Goal: Task Accomplishment & Management: Use online tool/utility

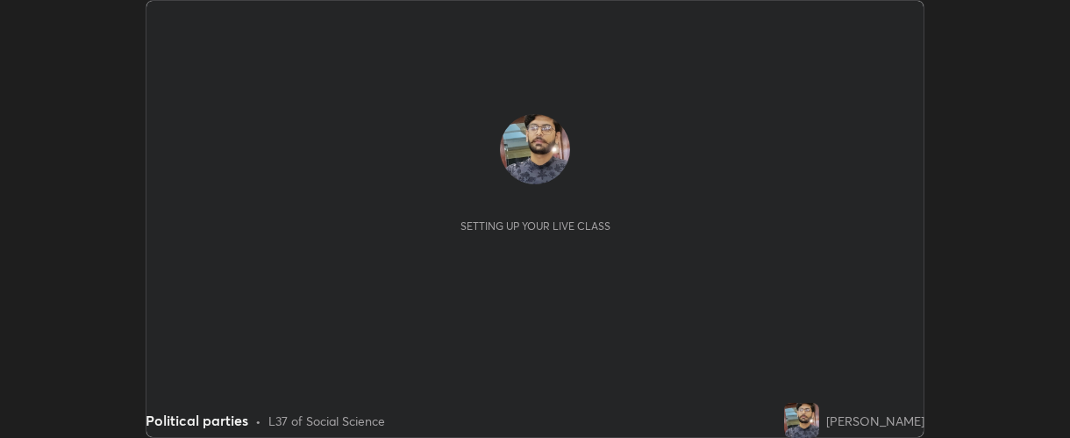
scroll to position [438, 1070]
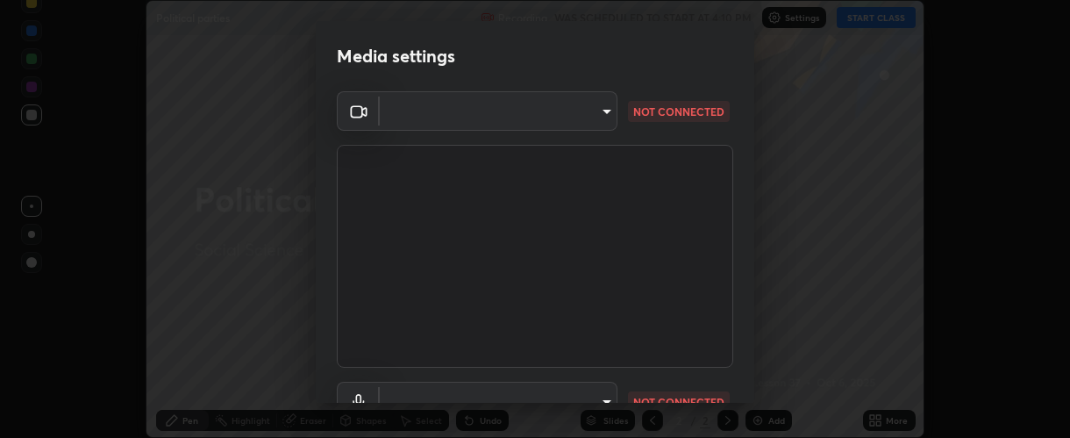
type input "37ff3dccddb3ae812b87417f3f546ef35516c4b54d471f30ebd420330c5d8ca5"
type input "communications"
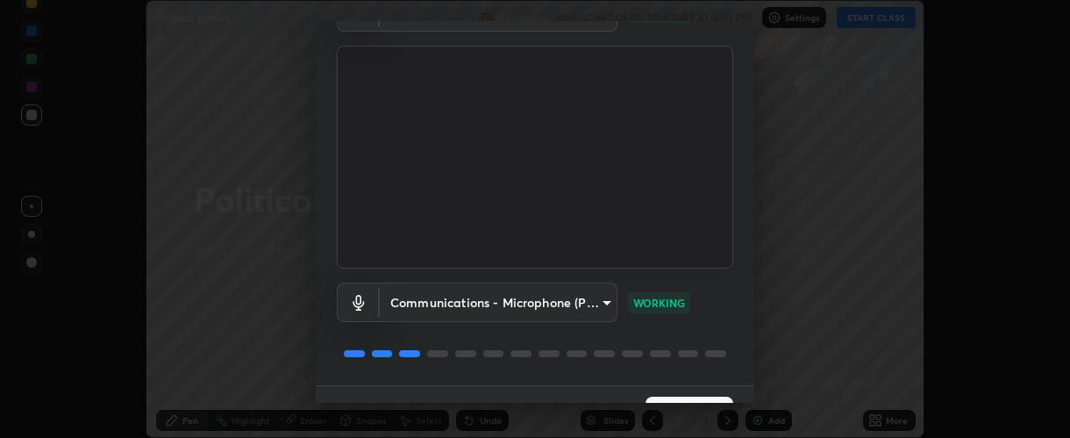
scroll to position [137, 0]
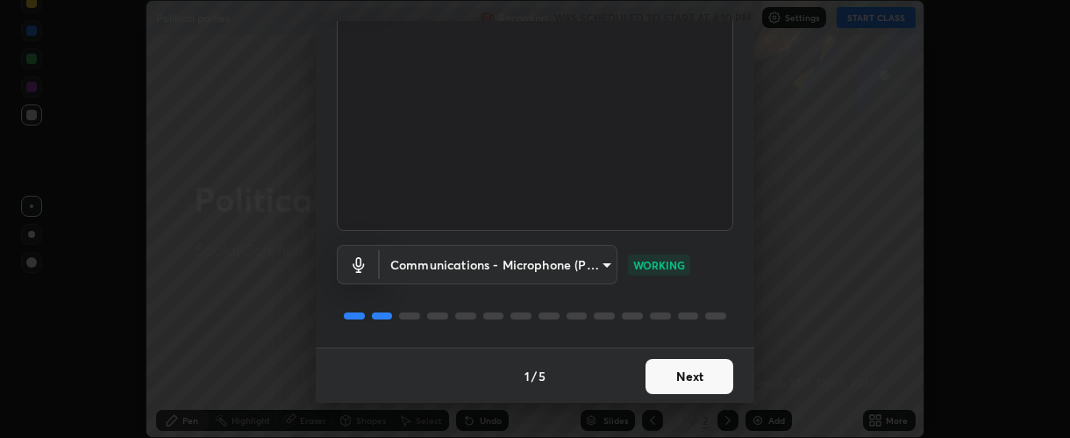
click at [673, 376] on button "Next" at bounding box center [690, 376] width 88 height 35
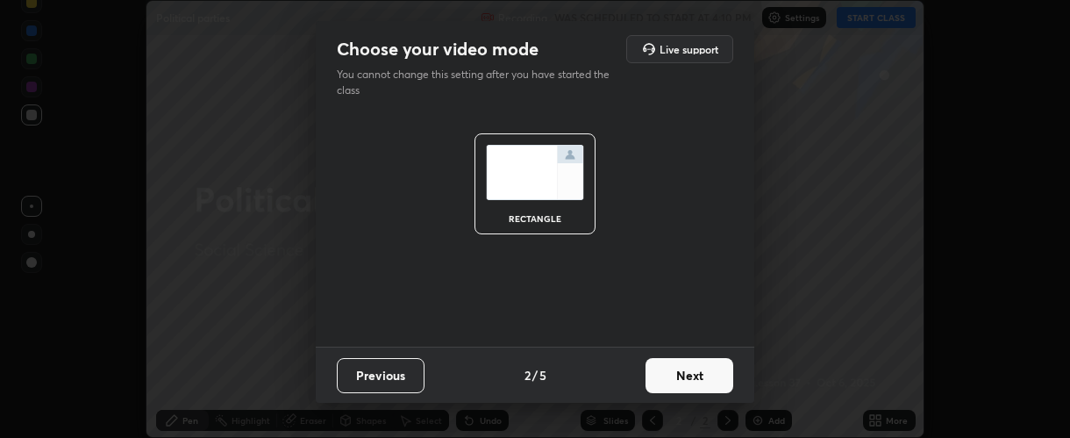
click at [683, 376] on button "Next" at bounding box center [690, 375] width 88 height 35
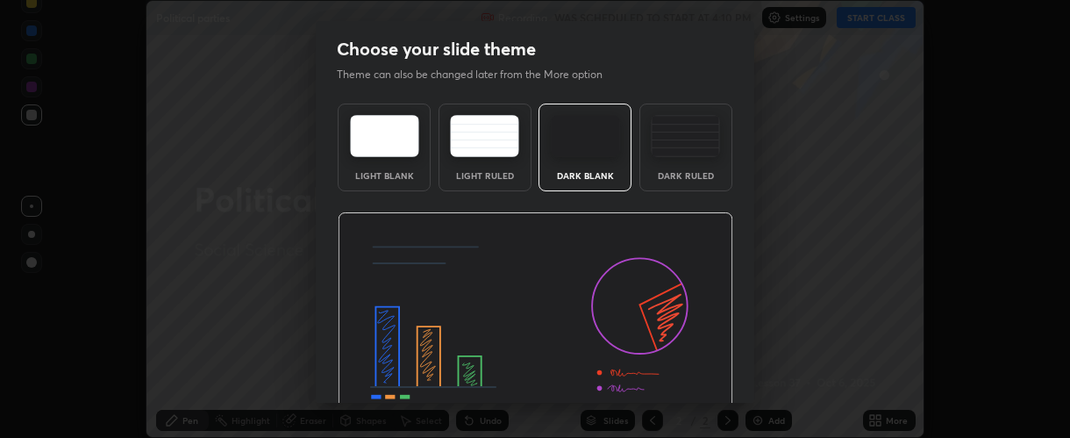
click at [678, 383] on img at bounding box center [536, 323] width 396 height 223
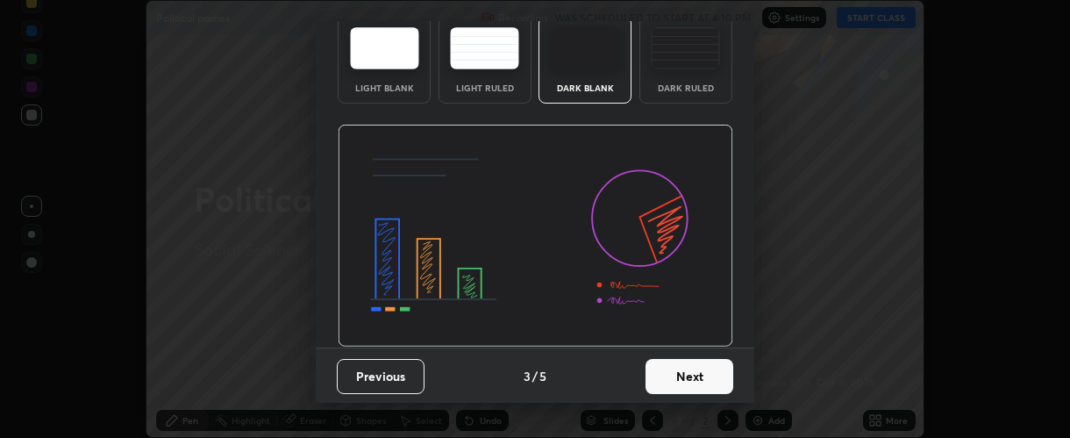
click at [656, 368] on button "Next" at bounding box center [690, 376] width 88 height 35
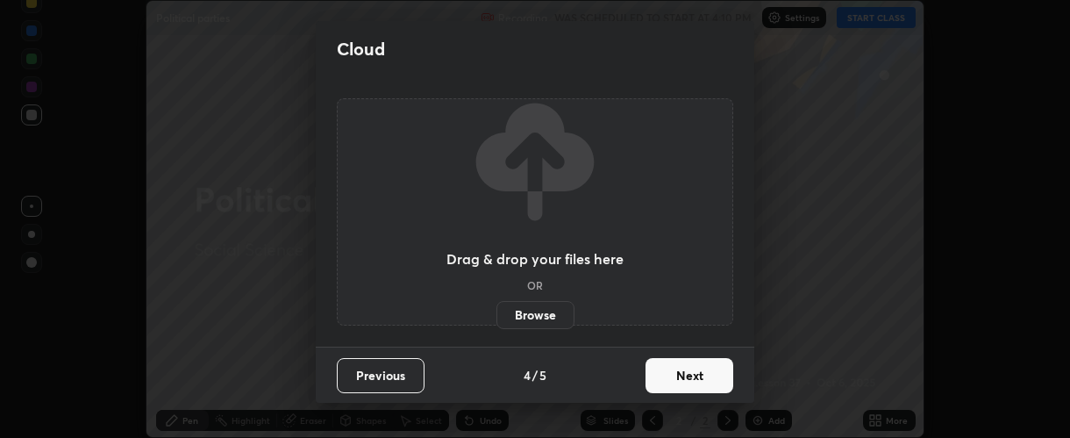
click at [663, 376] on button "Next" at bounding box center [690, 375] width 88 height 35
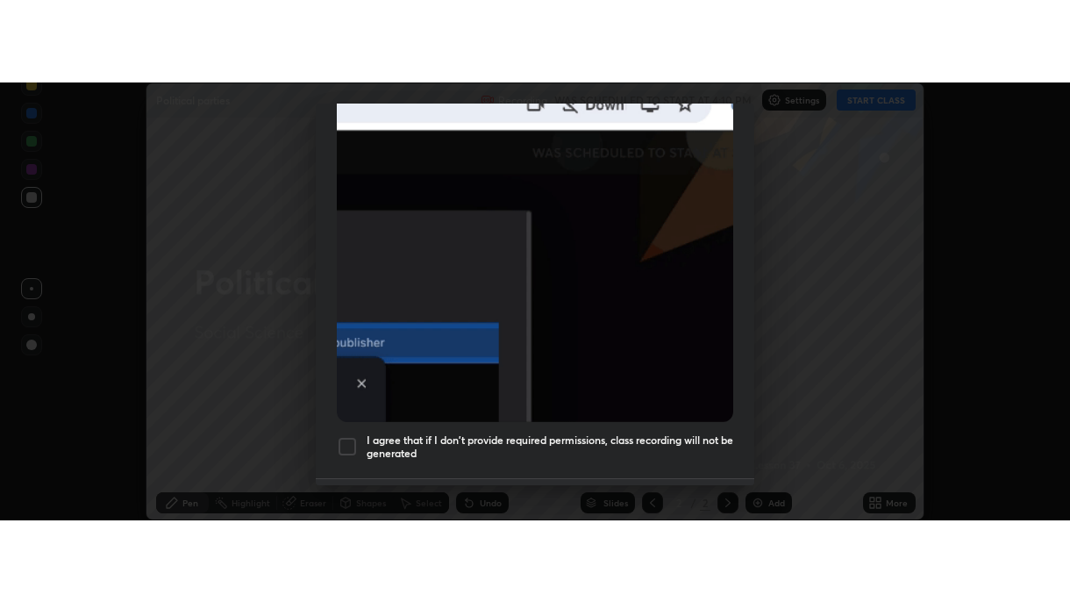
scroll to position [458, 0]
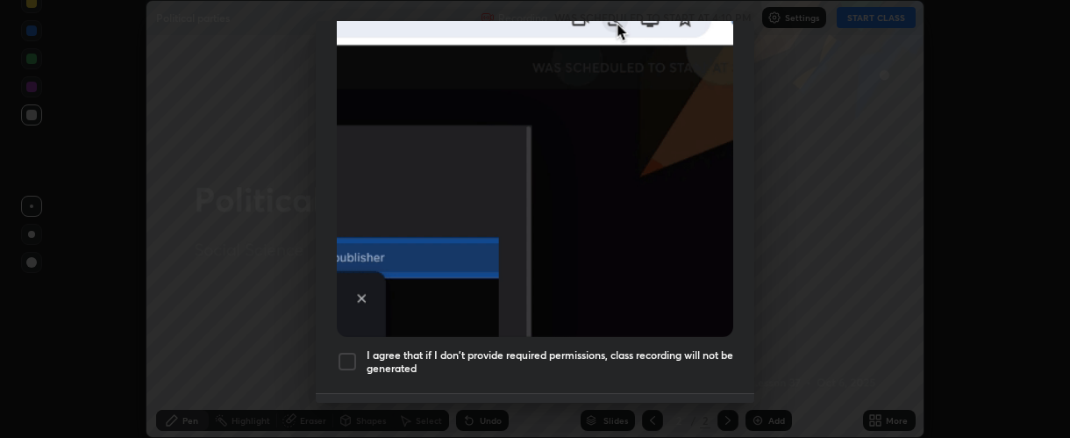
click at [341, 354] on div at bounding box center [347, 361] width 21 height 21
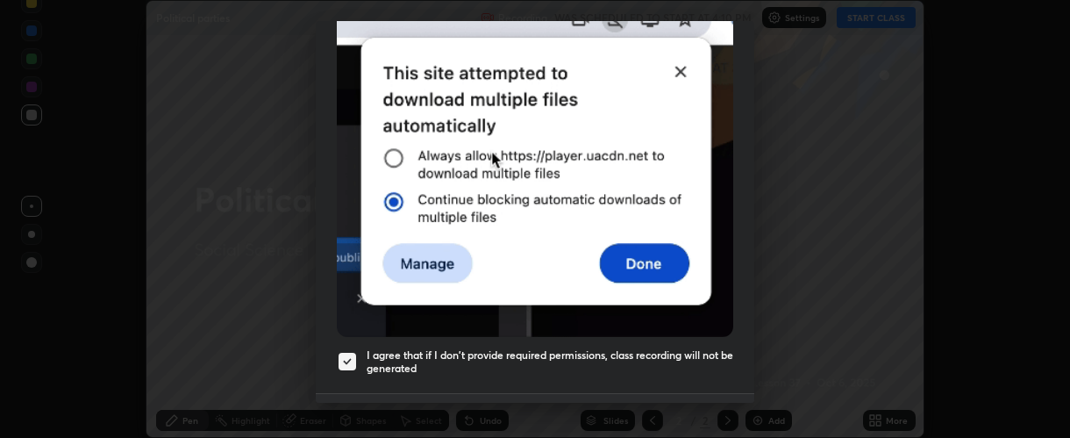
click at [695, 405] on div "Allow automatic downloads Please provide the following download permissions to …" at bounding box center [535, 219] width 1070 height 438
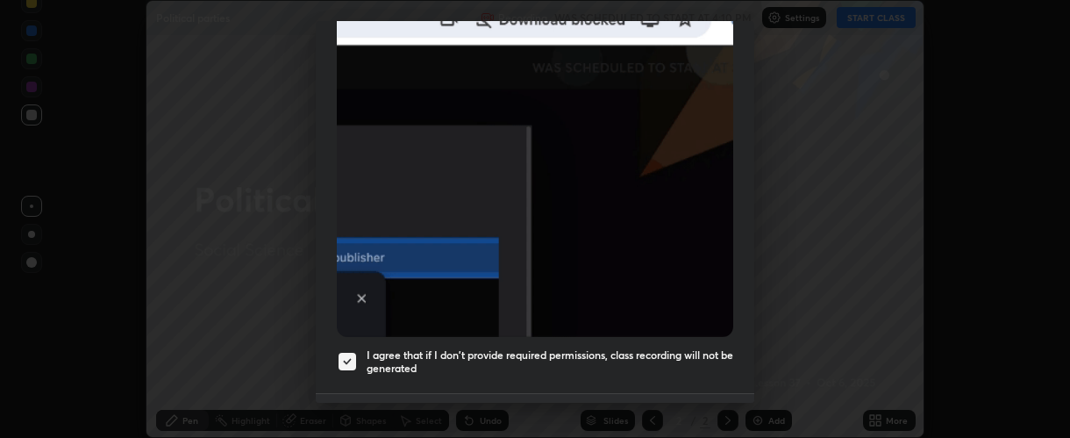
click at [700, 404] on button "Done" at bounding box center [690, 421] width 88 height 35
click at [704, 393] on div at bounding box center [535, 219] width 1070 height 438
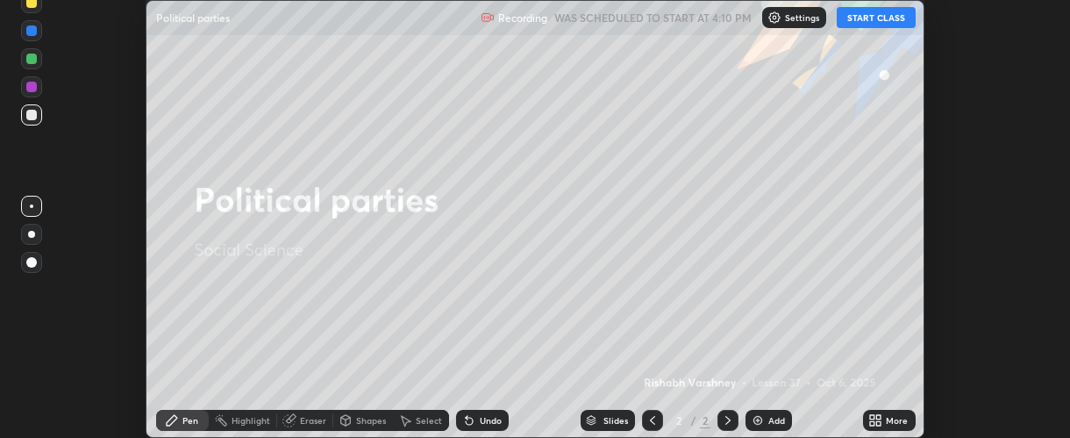
click at [872, 417] on icon at bounding box center [872, 417] width 4 height 4
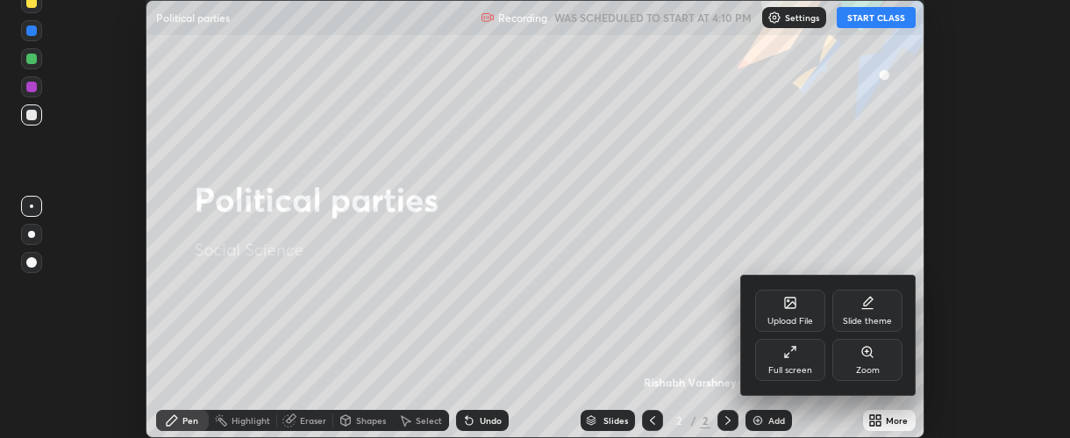
click at [792, 356] on icon at bounding box center [791, 352] width 14 height 14
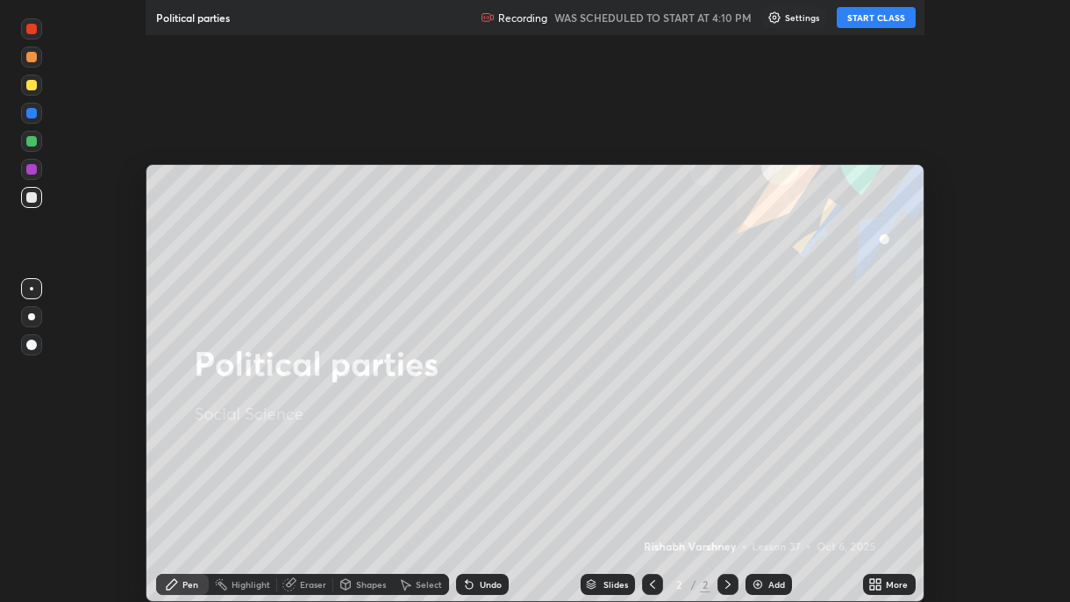
scroll to position [602, 1070]
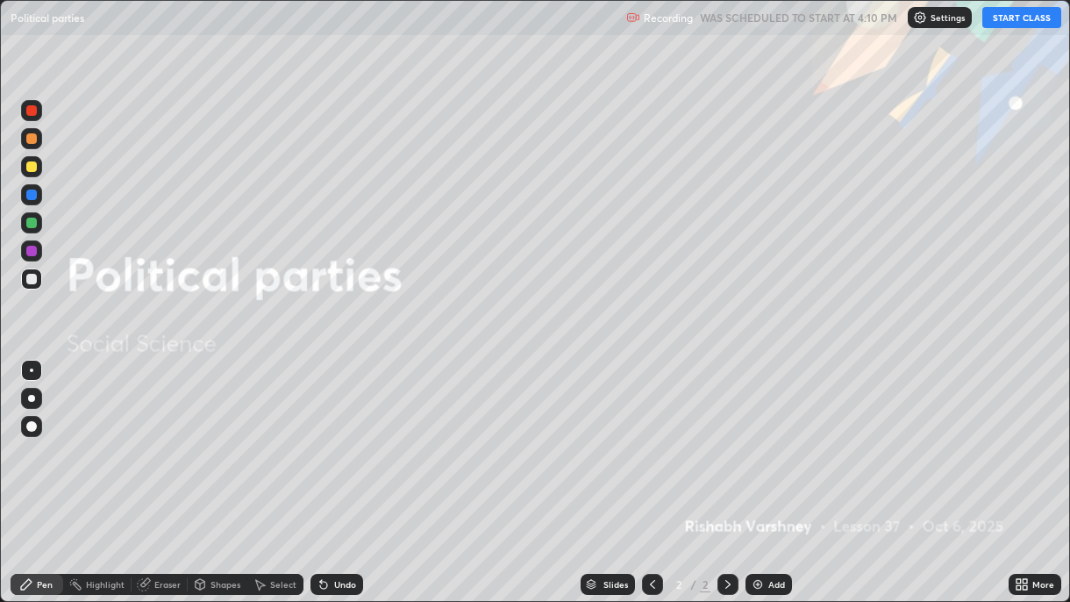
click at [1014, 19] on button "START CLASS" at bounding box center [1022, 17] width 79 height 21
click at [1012, 16] on button "START CLASS" at bounding box center [1022, 17] width 79 height 21
click at [769, 437] on div "Add" at bounding box center [777, 584] width 17 height 9
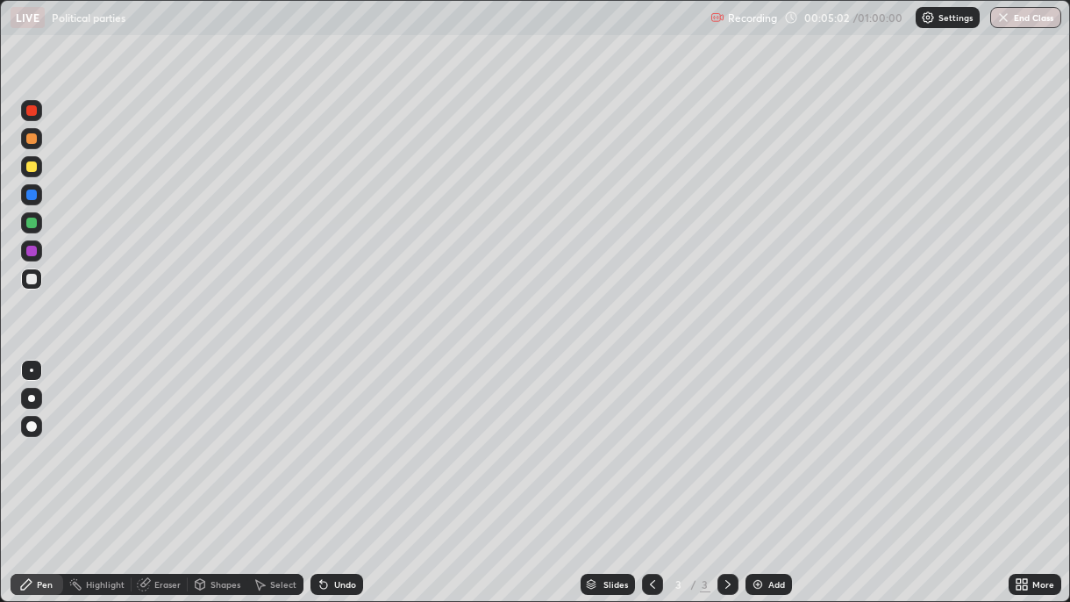
click at [765, 437] on div "Add" at bounding box center [769, 584] width 47 height 21
click at [512, 437] on div "Slides 4 / 4 Add" at bounding box center [686, 584] width 646 height 35
click at [776, 437] on div "Add" at bounding box center [777, 584] width 17 height 9
click at [36, 144] on div at bounding box center [31, 138] width 21 height 21
click at [754, 437] on img at bounding box center [758, 584] width 14 height 14
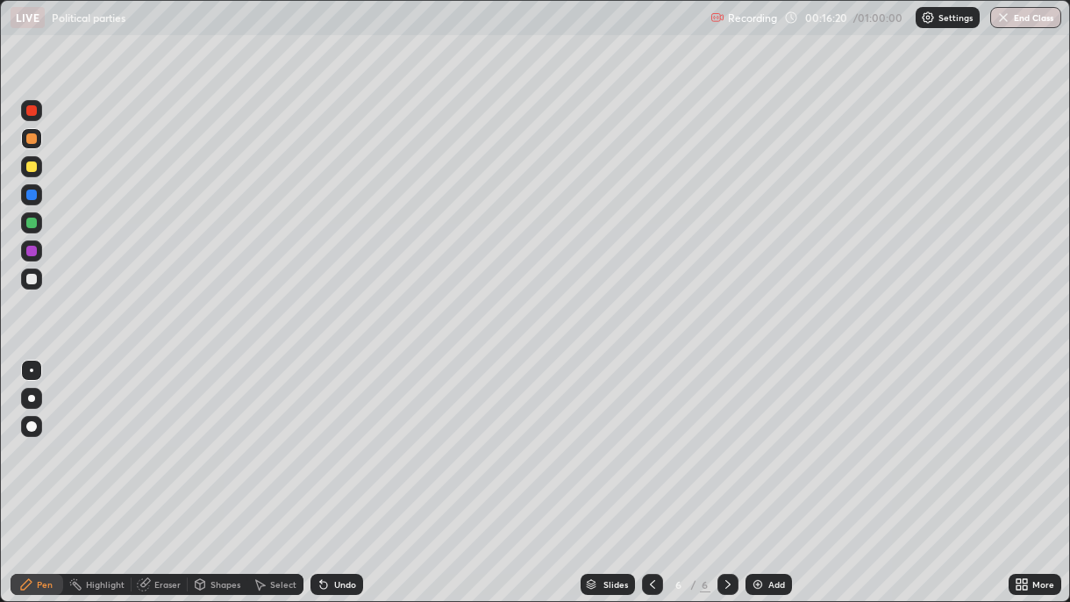
click at [746, 437] on div "Add" at bounding box center [769, 584] width 47 height 21
click at [0, 100] on div "Setting up your live class" at bounding box center [535, 301] width 1070 height 602
click at [0, 102] on div "Setting up your live class" at bounding box center [535, 301] width 1070 height 602
click at [30, 111] on div at bounding box center [31, 110] width 11 height 11
click at [32, 111] on div at bounding box center [31, 110] width 11 height 11
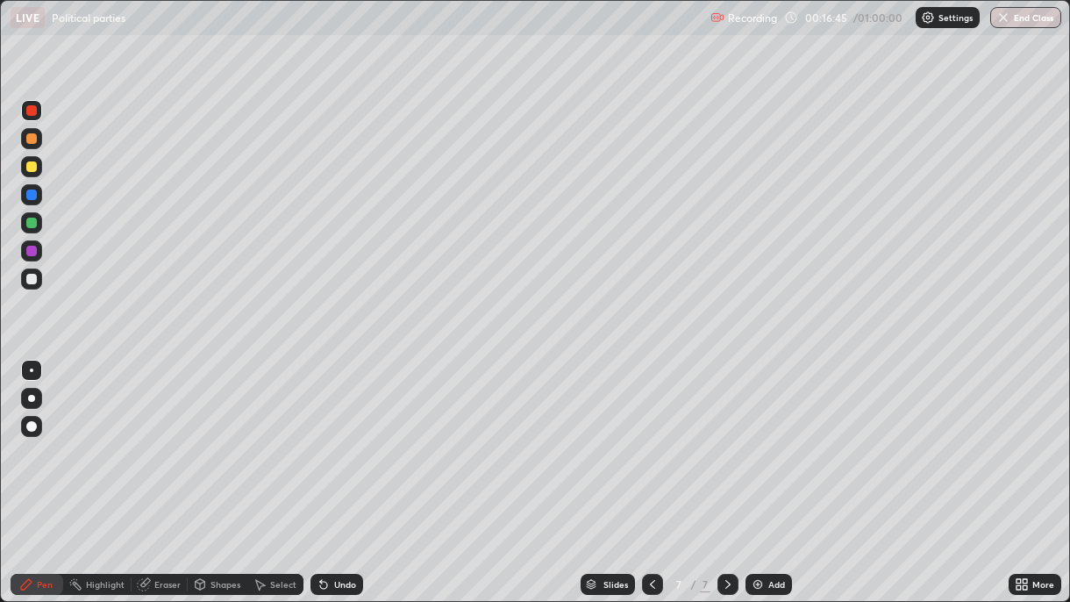
click at [32, 139] on div at bounding box center [31, 138] width 11 height 11
click at [33, 131] on div at bounding box center [31, 138] width 21 height 21
click at [32, 111] on div at bounding box center [31, 110] width 11 height 11
click at [35, 177] on div at bounding box center [31, 166] width 21 height 21
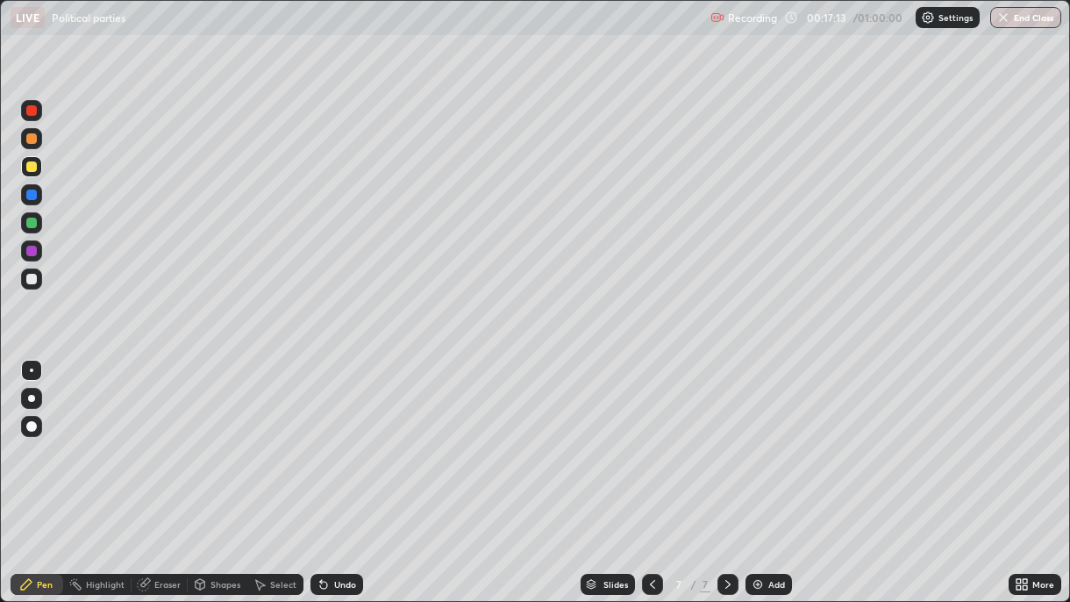
click at [32, 112] on div at bounding box center [31, 110] width 11 height 11
click at [32, 139] on div at bounding box center [31, 138] width 11 height 11
click at [35, 114] on div at bounding box center [31, 110] width 11 height 11
click at [34, 175] on div at bounding box center [31, 166] width 21 height 21
click at [766, 437] on div "Add" at bounding box center [769, 584] width 47 height 21
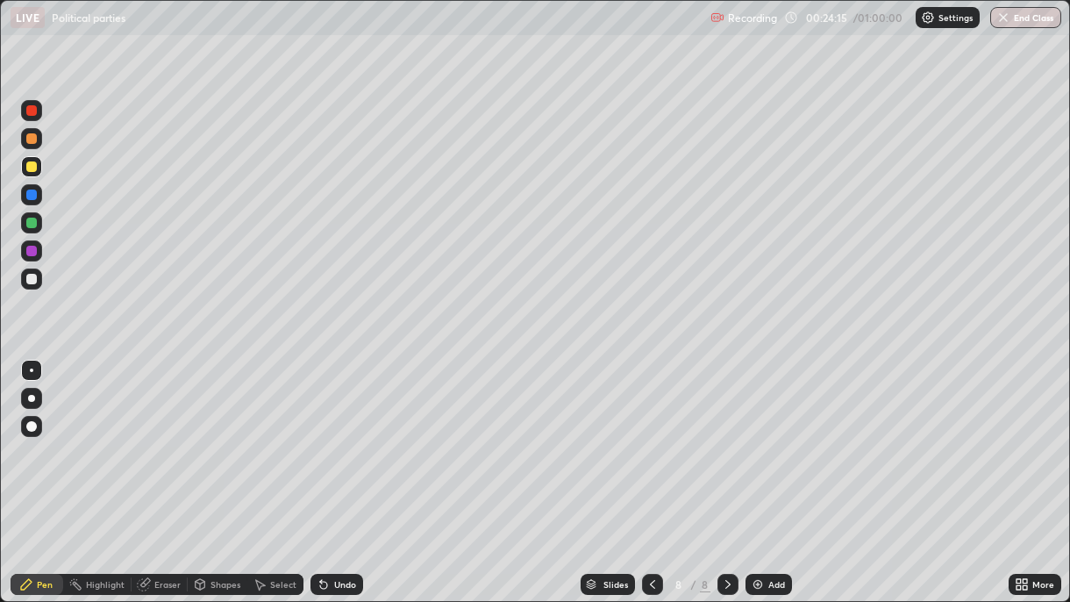
click at [764, 437] on div "Add" at bounding box center [769, 584] width 47 height 21
click at [111, 437] on div "Highlight" at bounding box center [97, 584] width 68 height 35
click at [52, 437] on div "Pen" at bounding box center [45, 584] width 16 height 9
click at [753, 437] on img at bounding box center [758, 584] width 14 height 14
click at [760, 437] on div "Add" at bounding box center [769, 584] width 47 height 21
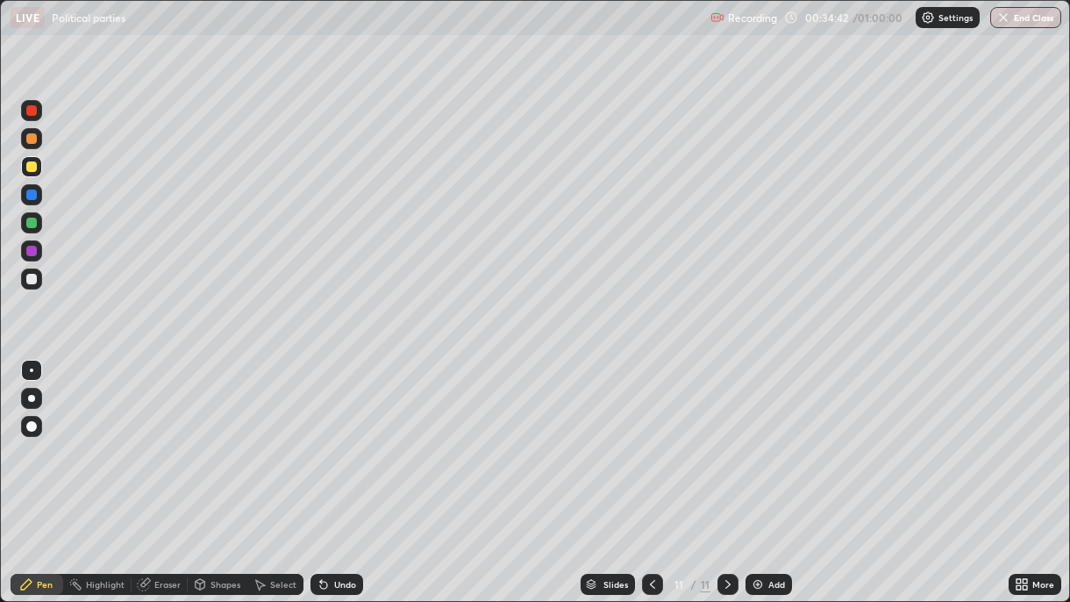
click at [0, 437] on div "Setting up your live class" at bounding box center [535, 301] width 1070 height 602
click at [1029, 14] on button "End Class" at bounding box center [1026, 17] width 71 height 21
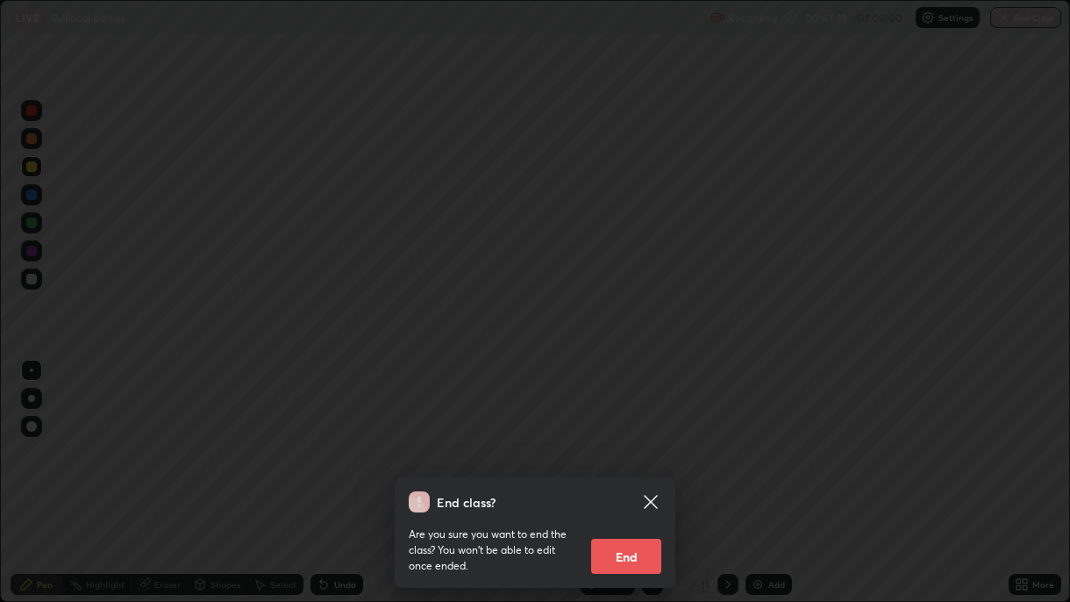
click at [631, 437] on button "End" at bounding box center [626, 556] width 70 height 35
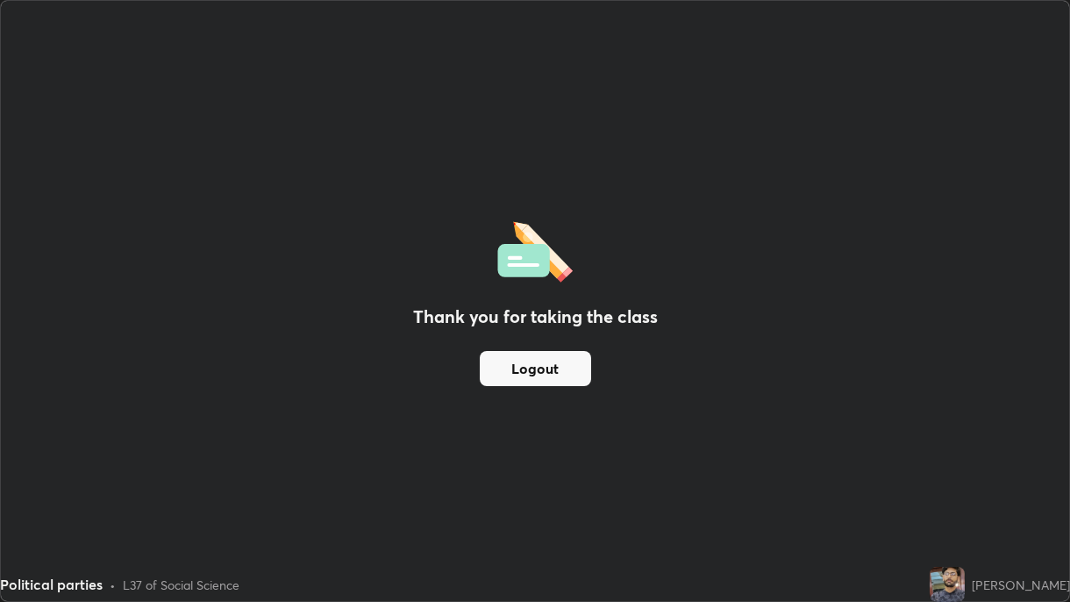
click at [525, 365] on button "Logout" at bounding box center [535, 368] width 111 height 35
